Goal: Navigation & Orientation: Find specific page/section

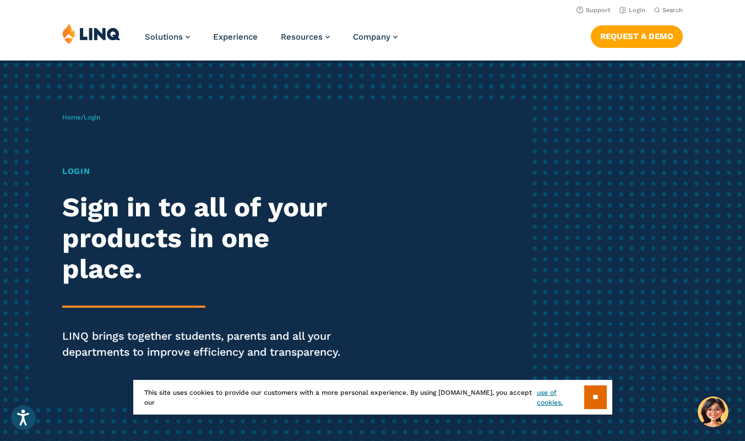
click at [84, 173] on h1 "Login" at bounding box center [205, 171] width 287 height 13
click at [602, 400] on input "**" at bounding box center [595, 397] width 23 height 24
